Goal: Task Accomplishment & Management: Use online tool/utility

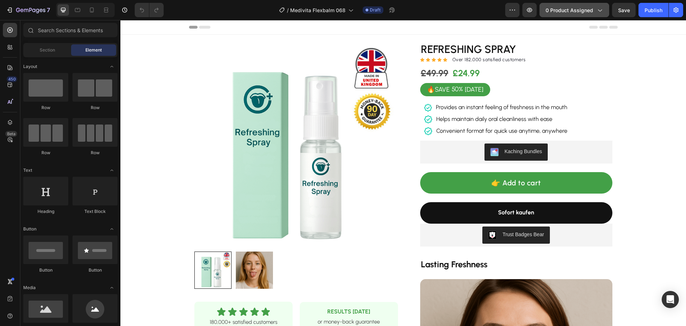
click at [569, 14] on button "0 product assigned" at bounding box center [575, 10] width 70 height 14
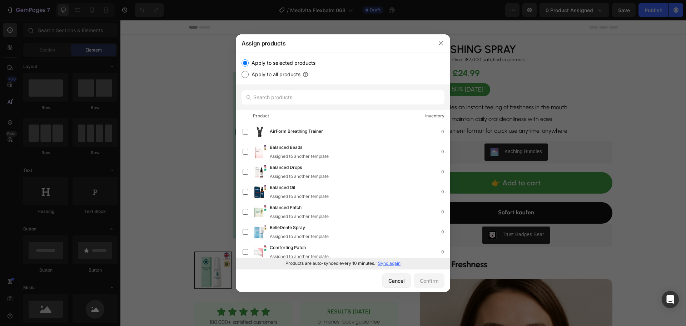
click at [382, 262] on p "Sync again" at bounding box center [389, 263] width 23 height 6
click at [287, 90] on input "text" at bounding box center [343, 97] width 203 height 14
paste input "Soothing Gel"
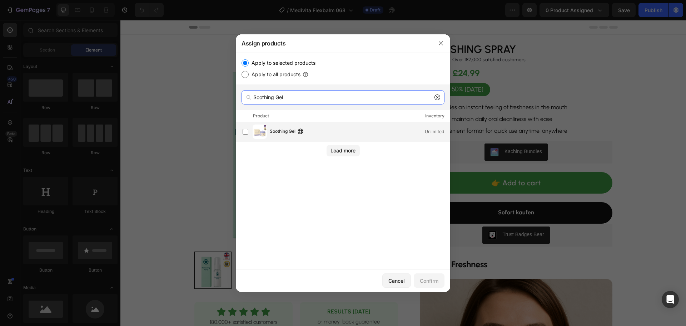
type input "Soothing Gel"
click at [277, 133] on span "Soothing Gel" at bounding box center [283, 132] width 26 height 8
click at [429, 276] on button "Confirm" at bounding box center [429, 280] width 31 height 14
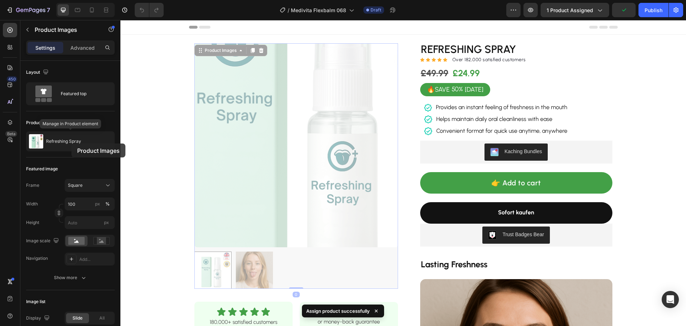
drag, startPoint x: 166, startPoint y: 160, endPoint x: 74, endPoint y: 143, distance: 94.1
click at [71, 143] on p "Refreshing Spray" at bounding box center [63, 141] width 35 height 5
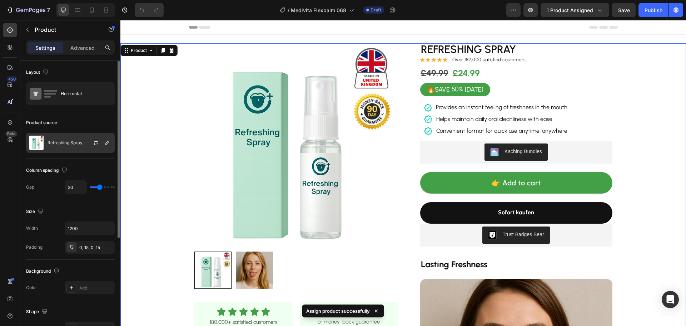
click at [64, 140] on p "Refreshing Spray" at bounding box center [65, 142] width 35 height 5
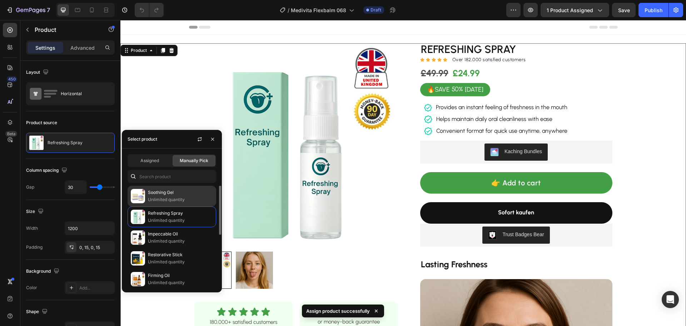
click at [164, 195] on p "Soothing Gel" at bounding box center [180, 192] width 65 height 7
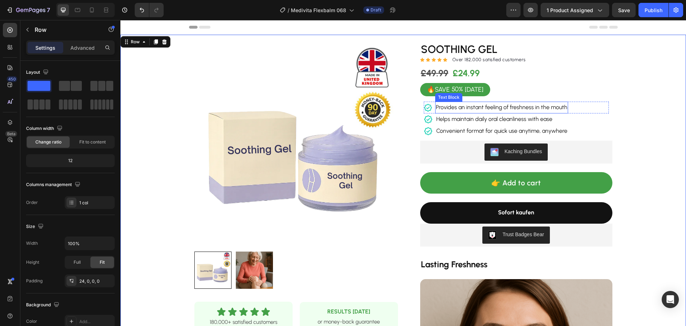
click at [473, 107] on span "Provides an instant feeling of freshness in the mouth" at bounding box center [501, 107] width 131 height 7
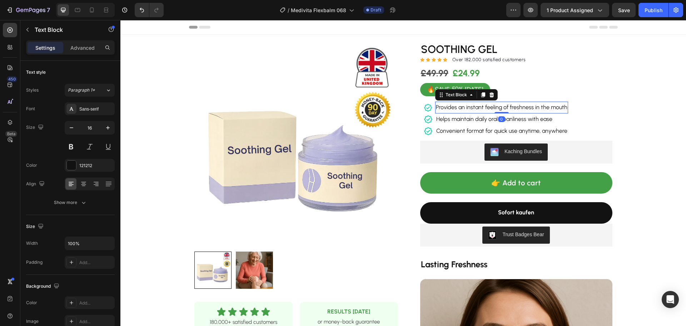
click at [473, 107] on span "Provides an instant feeling of freshness in the mouth" at bounding box center [501, 107] width 131 height 7
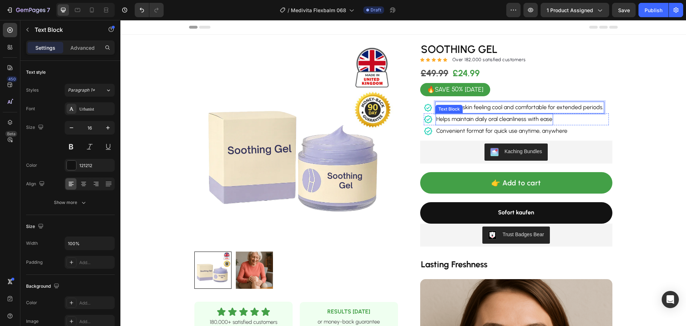
click at [497, 119] on span "Helps maintain daily oral cleanliness with ease" at bounding box center [494, 118] width 116 height 7
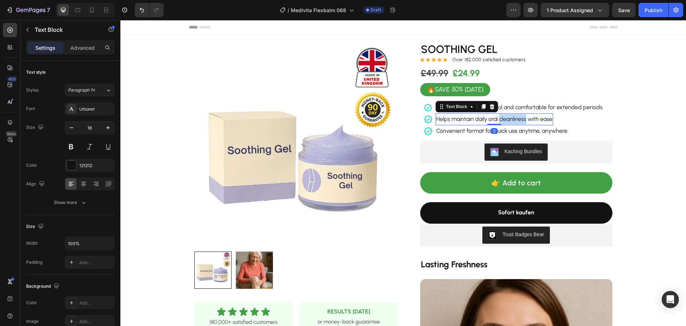
click at [497, 120] on span "Helps maintain daily oral cleanliness with ease" at bounding box center [494, 118] width 116 height 7
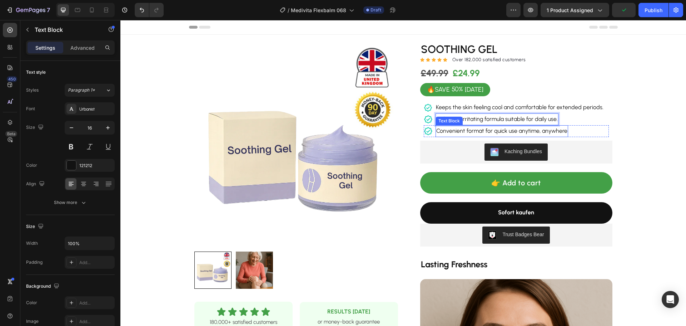
click at [510, 131] on span "Convenient format for quick use anytime, anywhere" at bounding box center [501, 130] width 131 height 7
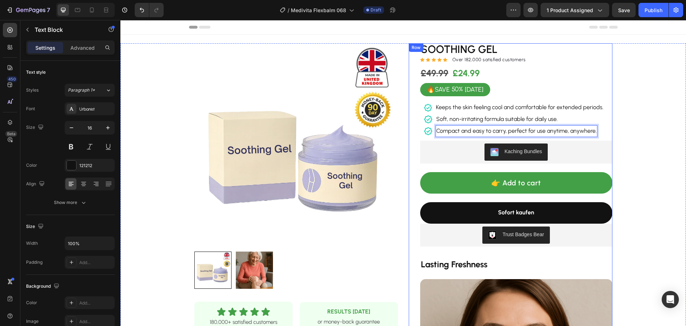
scroll to position [179, 0]
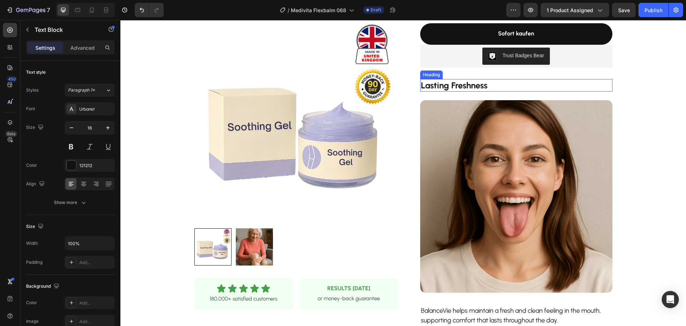
click at [457, 85] on strong "Lasting Freshness" at bounding box center [454, 85] width 66 height 10
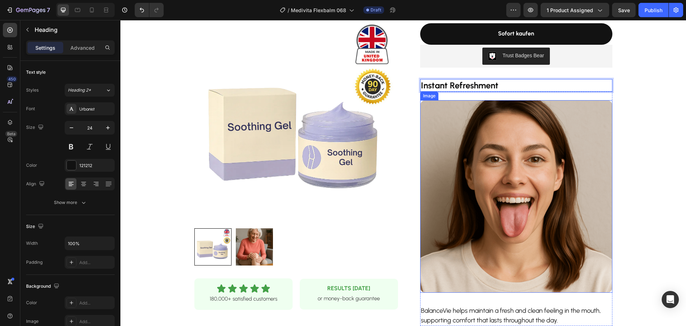
scroll to position [286, 0]
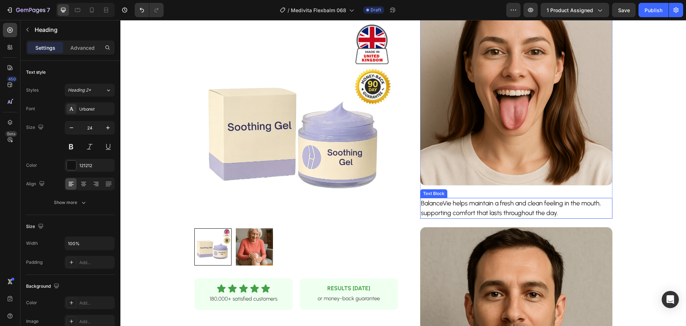
click at [454, 214] on p "BalanceVie helps maintain a fresh and clean feeling in the mouth, supporting co…" at bounding box center [516, 207] width 191 height 19
click at [456, 214] on p "BalanceVie helps maintain a fresh and clean feeling in the mouth, supporting co…" at bounding box center [516, 207] width 191 height 19
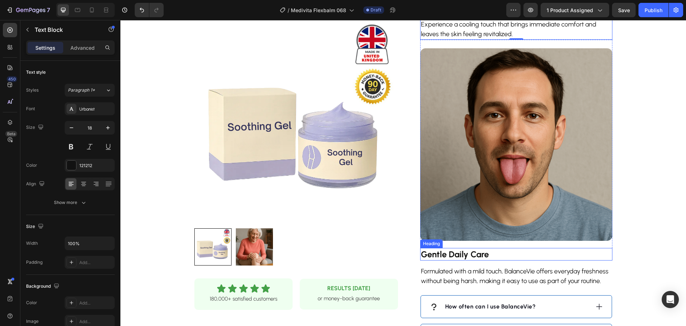
scroll to position [536, 0]
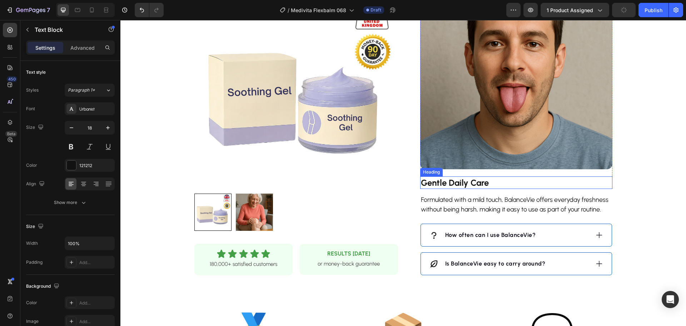
click at [467, 186] on strong "Gentle Daily Care" at bounding box center [455, 182] width 68 height 10
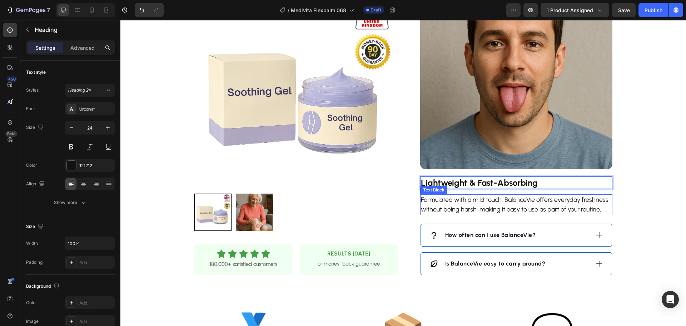
click at [481, 206] on p "Formulated with a mild touch, BalanceVie offers everyday freshness without bein…" at bounding box center [516, 204] width 191 height 19
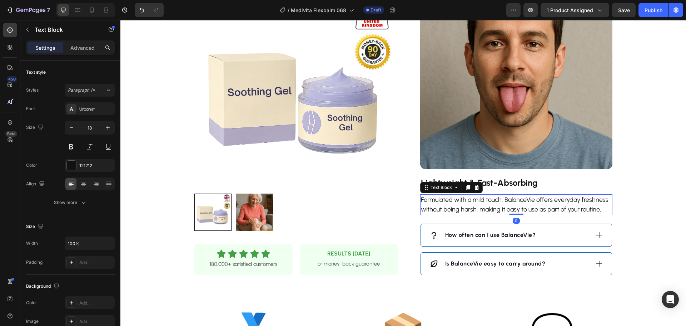
click at [481, 206] on p "Formulated with a mild touch, BalanceVie offers everyday freshness without bein…" at bounding box center [516, 204] width 191 height 19
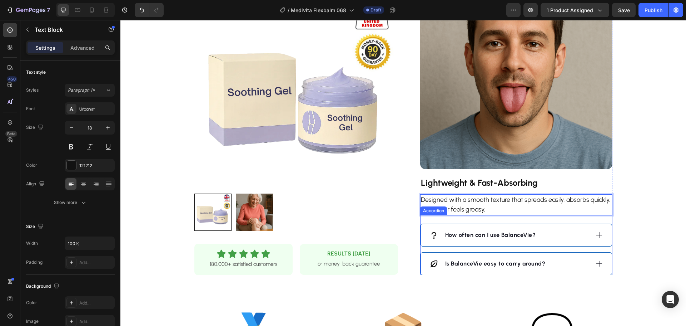
click at [544, 234] on div "How often can I use BalanceVie?" at bounding box center [509, 234] width 160 height 11
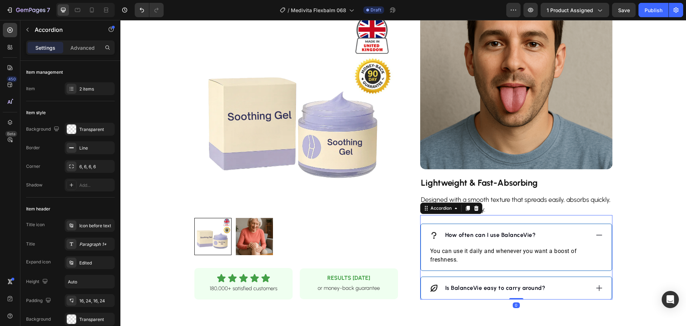
drag, startPoint x: 500, startPoint y: 232, endPoint x: 496, endPoint y: 231, distance: 3.9
click at [498, 232] on strong "How often can I use BalanceVie?" at bounding box center [490, 234] width 91 height 7
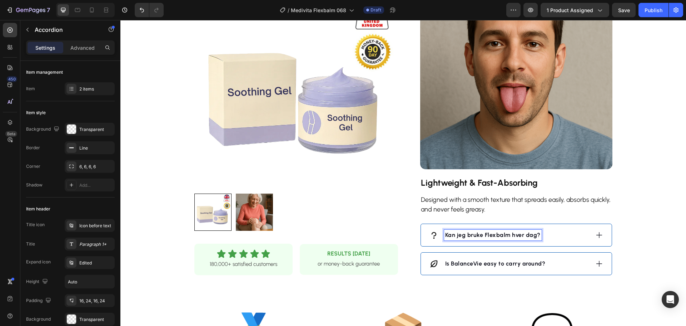
click at [560, 234] on div "Kan jeg bruke Flexbalm hver dag?" at bounding box center [509, 234] width 160 height 11
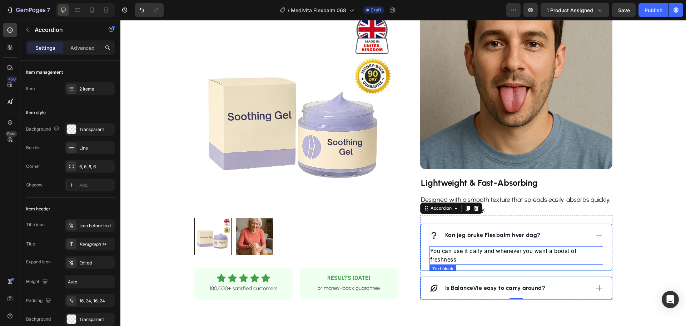
click at [506, 249] on p "You can use it daily and whenever you want a boost of freshness." at bounding box center [516, 255] width 172 height 17
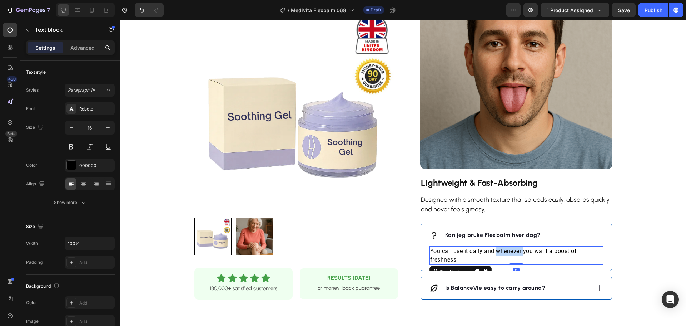
click at [506, 249] on p "You can use it daily and whenever you want a boost of freshness." at bounding box center [516, 255] width 172 height 17
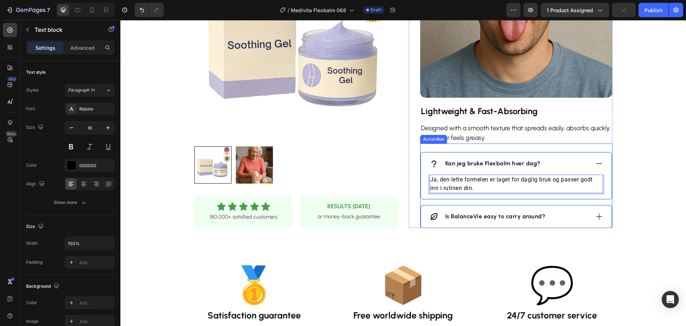
drag, startPoint x: 560, startPoint y: 216, endPoint x: 546, endPoint y: 216, distance: 13.9
click at [560, 216] on div "Is BalanceVie easy to carry around?" at bounding box center [509, 216] width 160 height 11
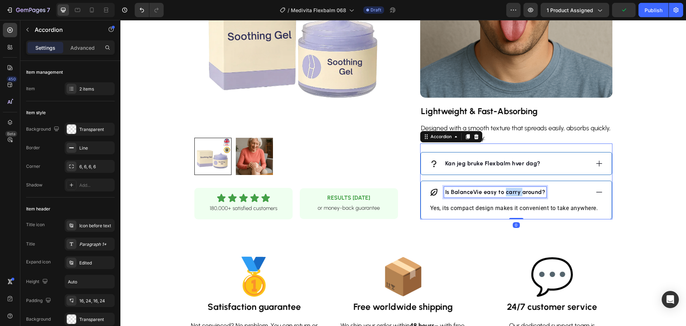
click at [513, 192] on strong "Is BalanceVie easy to carry around?" at bounding box center [495, 191] width 100 height 7
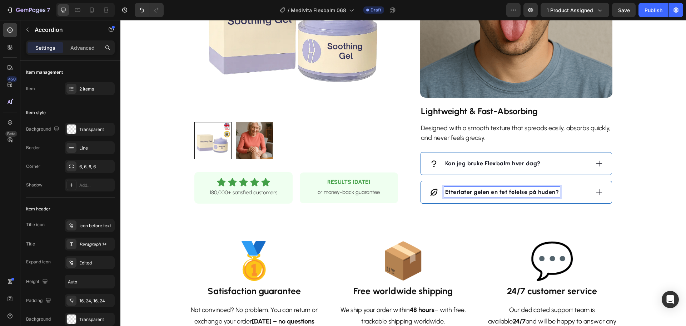
click at [552, 162] on div "Kan jeg bruke Flexbalm hver dag?" at bounding box center [509, 163] width 160 height 11
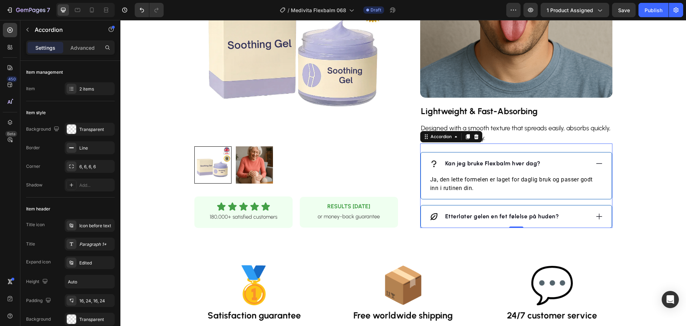
click at [515, 164] on strong "Kan jeg bruke Flexbalm hver dag?" at bounding box center [492, 163] width 95 height 7
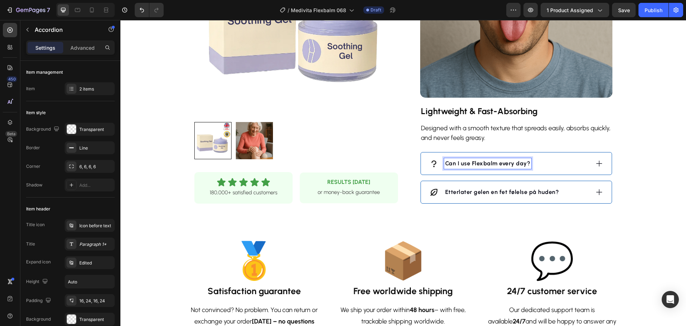
click at [553, 162] on div "Can I use Flexbalm every day?" at bounding box center [509, 163] width 160 height 11
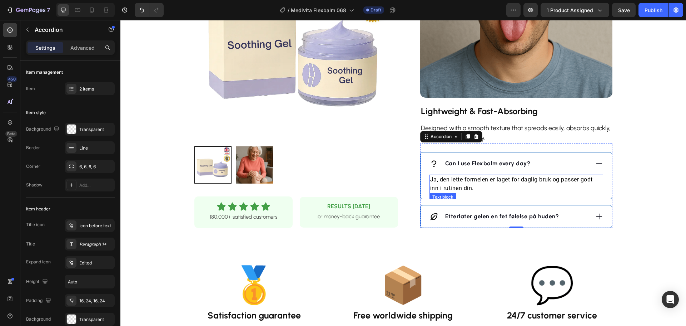
click at [475, 179] on p "Ja, den lette formelen er laget for daglig bruk og passer godt inn i rutinen di…" at bounding box center [516, 183] width 172 height 17
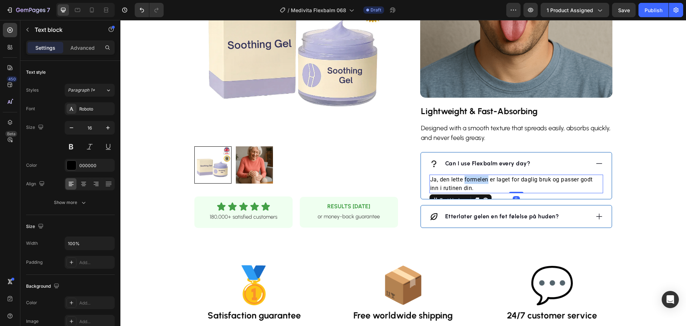
click at [475, 180] on p "Ja, den lette formelen er laget for daglig bruk og passer godt inn i rutinen di…" at bounding box center [516, 183] width 172 height 17
drag, startPoint x: 572, startPoint y: 215, endPoint x: 573, endPoint y: 220, distance: 4.7
click at [572, 216] on div "Etterlater gelen en fet følelse på huden?" at bounding box center [509, 216] width 160 height 11
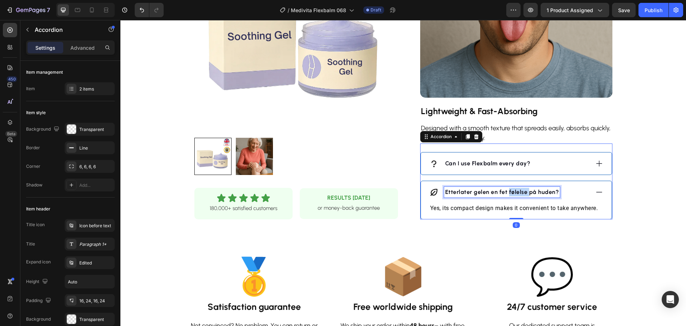
click at [504, 189] on strong "Etterlater gelen en fet følelse på huden?" at bounding box center [502, 191] width 114 height 7
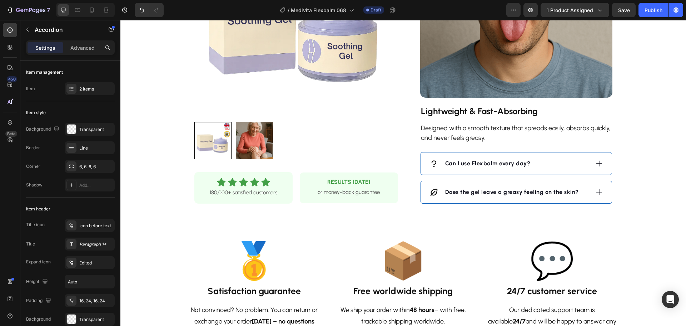
click at [596, 194] on icon at bounding box center [599, 192] width 8 height 8
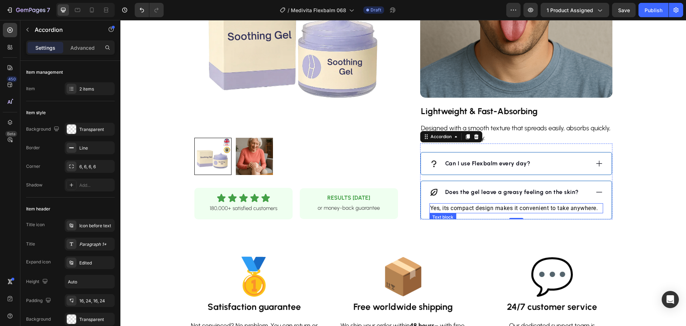
click at [522, 210] on p "Yes, its compact design makes it convenient to take anywhere." at bounding box center [516, 208] width 172 height 9
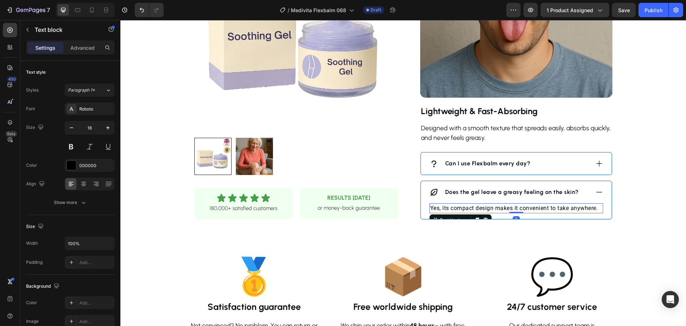
click at [523, 210] on p "Yes, its compact design makes it convenient to take anywhere." at bounding box center [516, 208] width 172 height 9
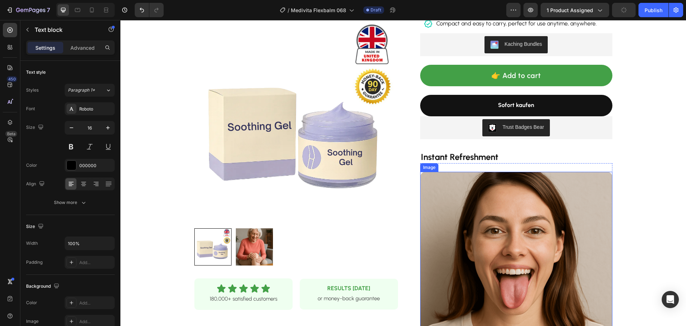
scroll to position [214, 0]
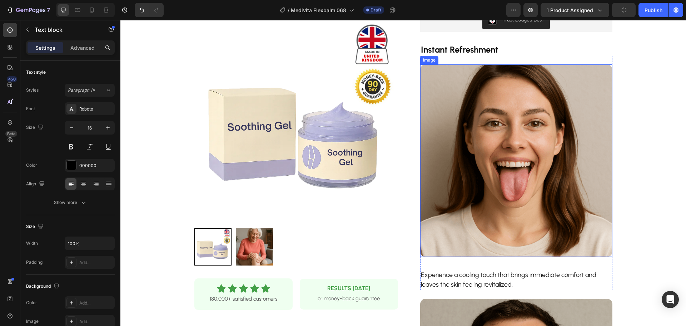
click at [511, 134] on img at bounding box center [516, 160] width 192 height 192
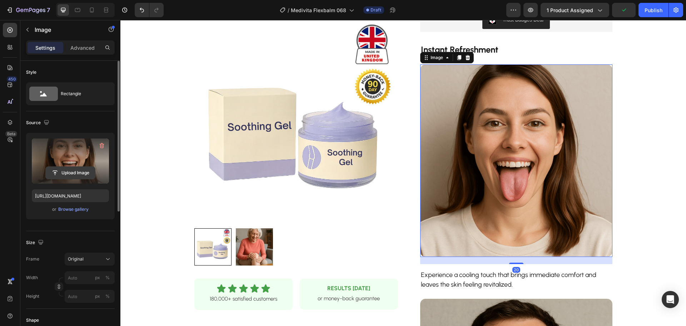
click at [81, 169] on input "file" at bounding box center [70, 173] width 49 height 12
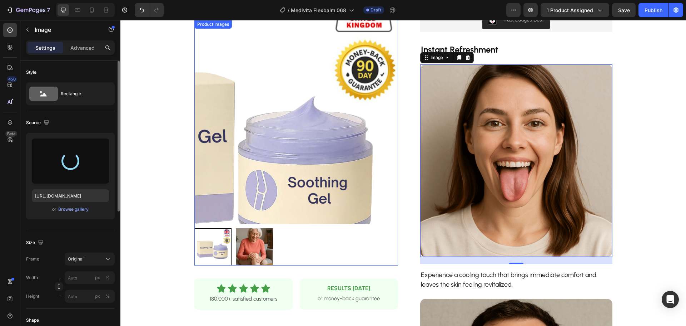
type input "[URL][DOMAIN_NAME]"
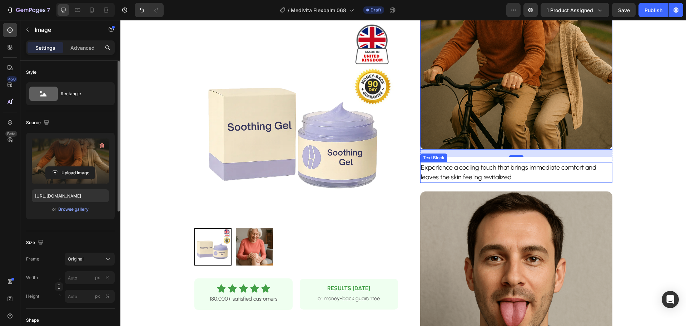
scroll to position [429, 0]
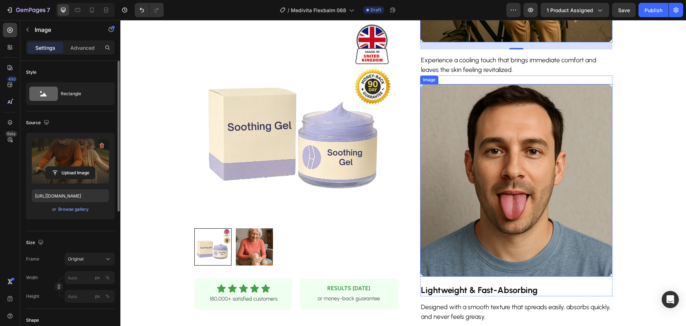
click at [484, 182] on img at bounding box center [516, 180] width 192 height 192
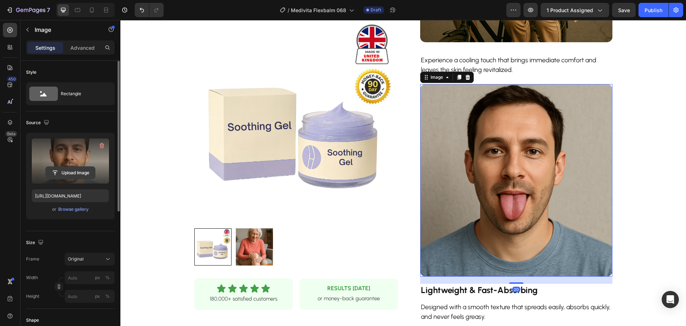
click at [78, 171] on input "file" at bounding box center [70, 173] width 49 height 12
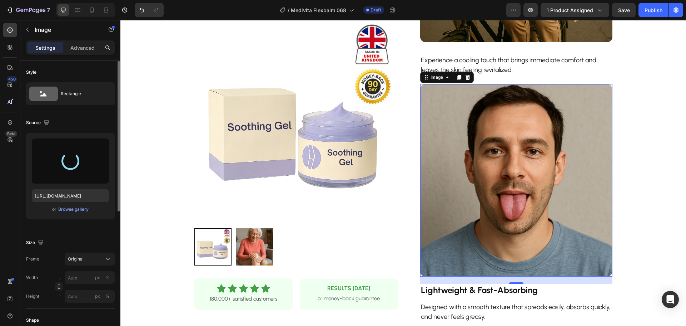
type input "[URL][DOMAIN_NAME]"
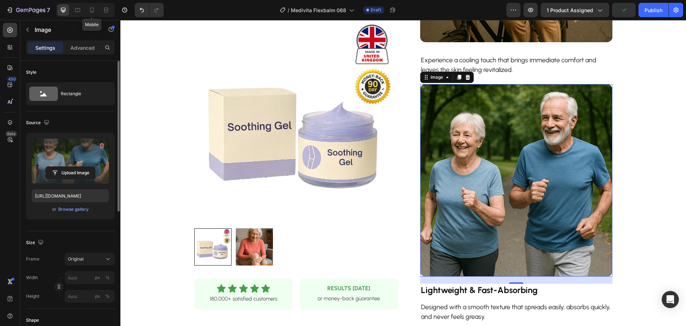
drag, startPoint x: 90, startPoint y: 9, endPoint x: 155, endPoint y: 36, distance: 70.4
click at [90, 8] on icon at bounding box center [92, 10] width 4 height 5
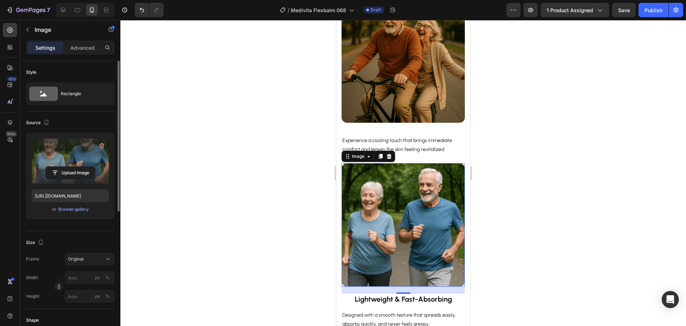
scroll to position [648, 0]
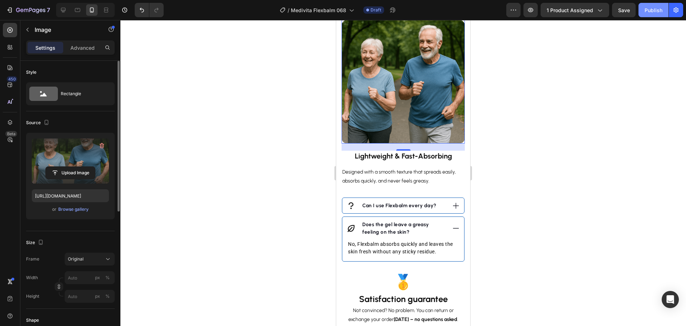
drag, startPoint x: 647, startPoint y: 11, endPoint x: 648, endPoint y: 16, distance: 5.2
click at [647, 11] on div "Publish" at bounding box center [654, 10] width 18 height 8
